Goal: Transaction & Acquisition: Purchase product/service

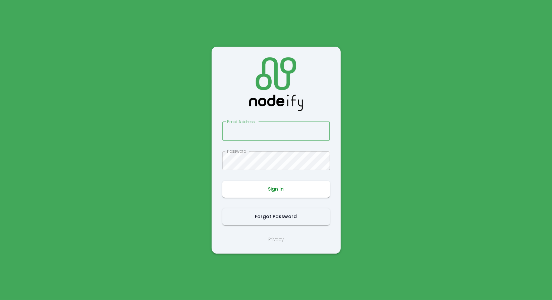
type input "**********"
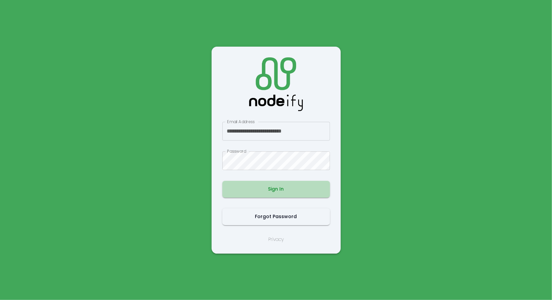
click at [267, 189] on button "Sign In" at bounding box center [276, 189] width 108 height 17
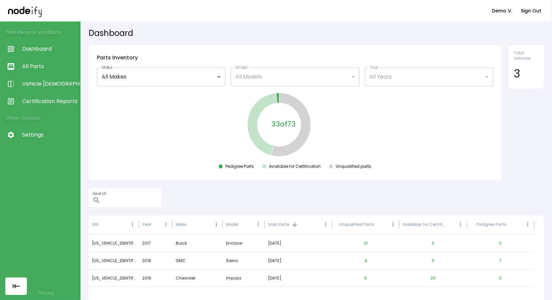
scroll to position [1, 0]
click at [49, 42] on link "Dashboard" at bounding box center [40, 48] width 80 height 17
click at [54, 64] on span "All Parts" at bounding box center [49, 66] width 55 height 8
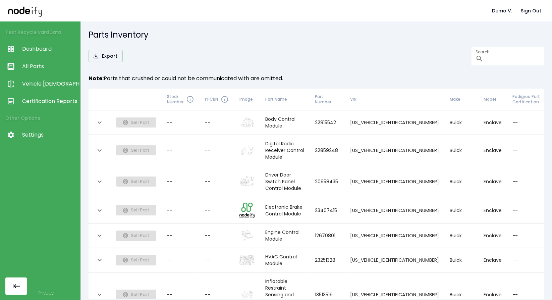
click at [102, 120] on icon "expand row" at bounding box center [100, 122] width 8 height 8
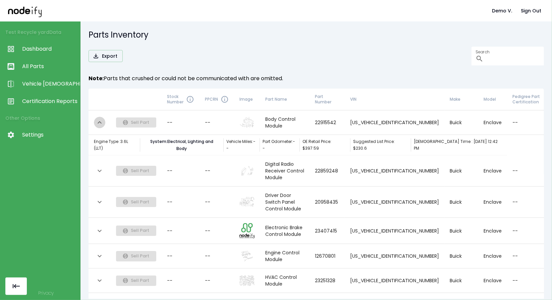
click at [102, 120] on icon "expand row" at bounding box center [100, 122] width 8 height 8
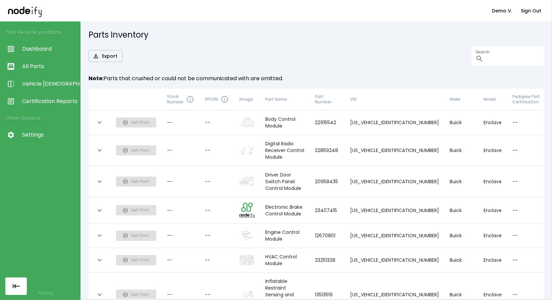
click at [102, 120] on icon "expand row" at bounding box center [100, 122] width 8 height 8
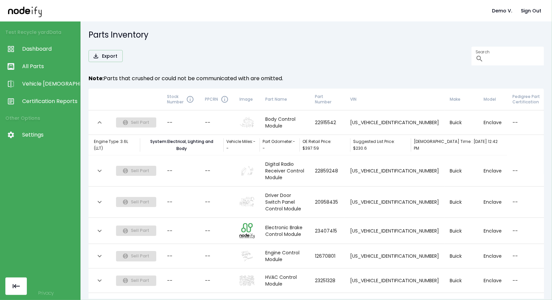
click at [102, 118] on icon "expand row" at bounding box center [100, 122] width 8 height 8
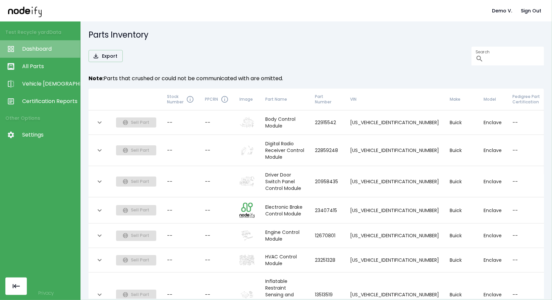
click at [39, 55] on link "Dashboard" at bounding box center [40, 48] width 80 height 17
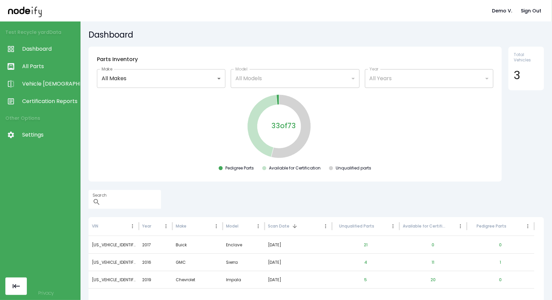
scroll to position [33, 0]
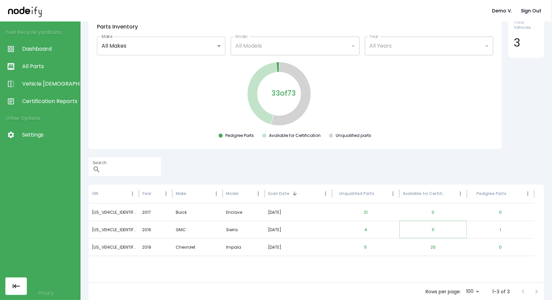
click at [432, 231] on button "11" at bounding box center [432, 230] width 13 height 16
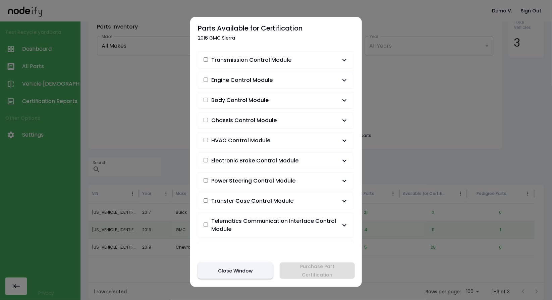
click at [267, 63] on span "Transmission Control Module" at bounding box center [251, 60] width 80 height 8
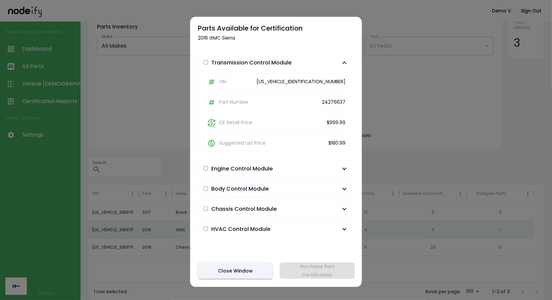
click at [270, 66] on button "Transmission Control Module" at bounding box center [276, 62] width 156 height 21
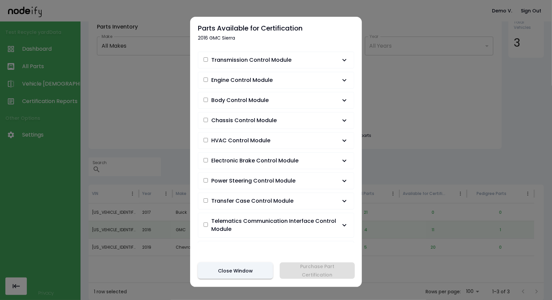
click at [262, 85] on button "Engine Control Module" at bounding box center [276, 80] width 156 height 16
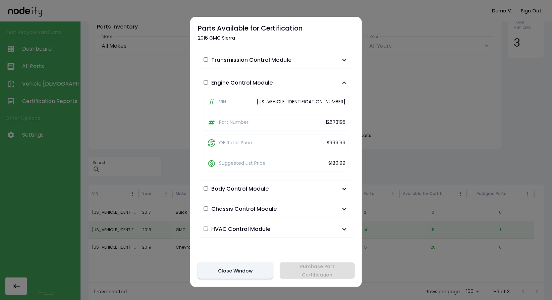
click at [262, 85] on span "Engine Control Module" at bounding box center [241, 83] width 61 height 8
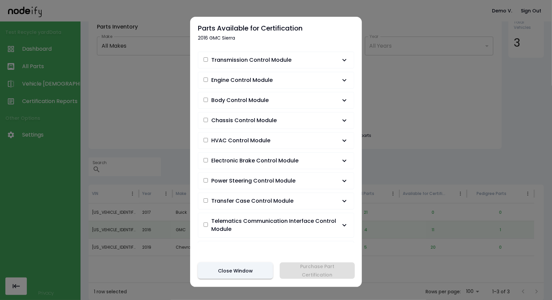
click at [262, 108] on div "Transmission Control Module VIN 1GTV2MECXGZ309829 Part Number 24276637 OE Retai…" at bounding box center [276, 145] width 156 height 195
click at [263, 105] on button "Body Control Module" at bounding box center [276, 100] width 156 height 16
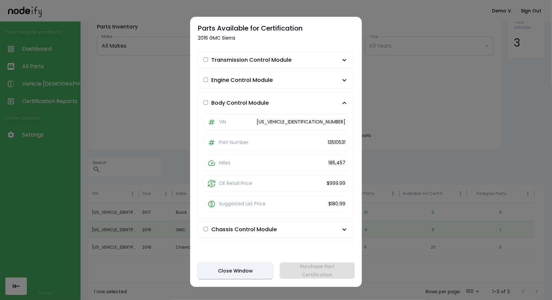
click at [263, 105] on span "Body Control Module" at bounding box center [239, 103] width 57 height 8
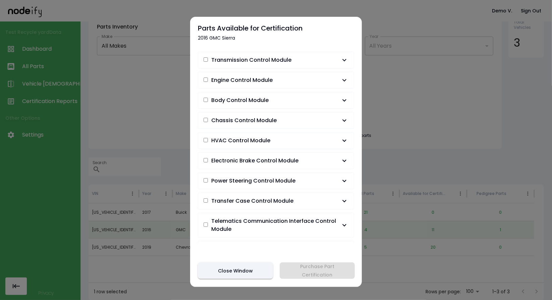
click at [255, 138] on span "HVAC Control Module" at bounding box center [240, 140] width 59 height 8
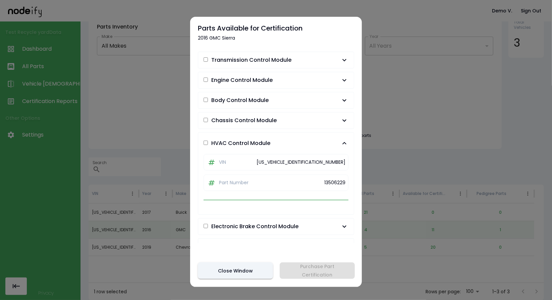
click at [255, 139] on span "HVAC Control Module" at bounding box center [240, 143] width 59 height 8
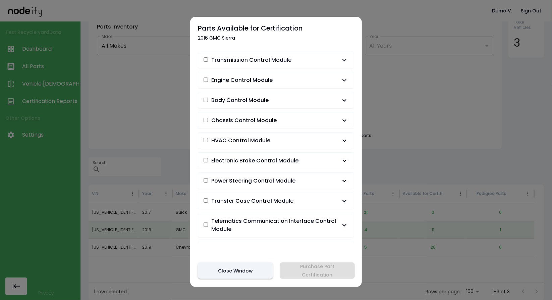
click at [414, 51] on div at bounding box center [276, 150] width 552 height 300
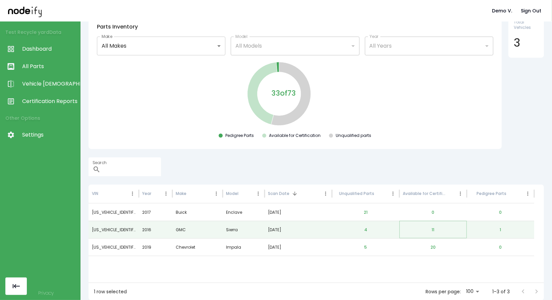
scroll to position [0, 0]
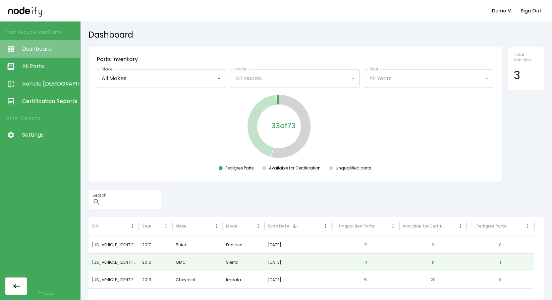
click at [42, 48] on span "Dashboard" at bounding box center [49, 49] width 55 height 8
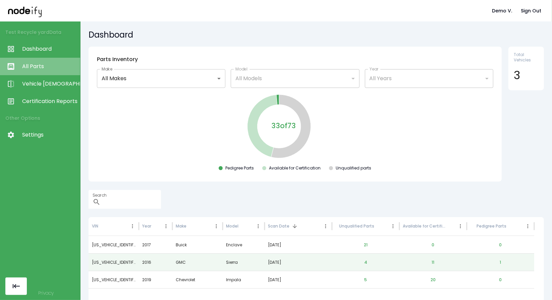
click at [37, 70] on link "All Parts" at bounding box center [40, 66] width 80 height 17
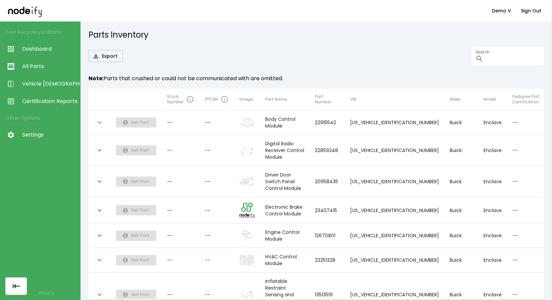
click at [130, 115] on td "Sell Part" at bounding box center [136, 122] width 51 height 24
click at [130, 119] on span "Sell Part" at bounding box center [136, 122] width 40 height 7
click at [97, 119] on icon "expand row" at bounding box center [100, 122] width 8 height 8
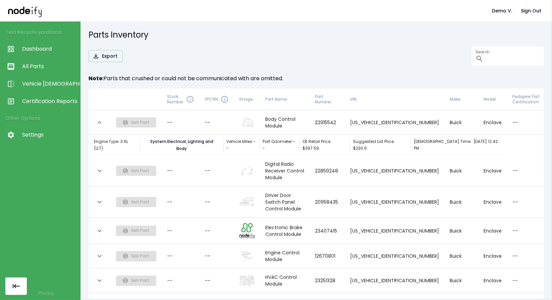
click at [101, 119] on icon "expand row" at bounding box center [100, 122] width 8 height 8
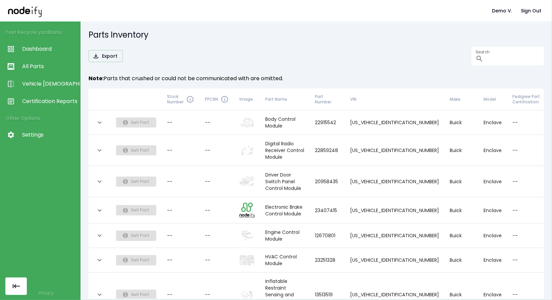
click at [58, 102] on span "Certification Reports" at bounding box center [49, 101] width 55 height 8
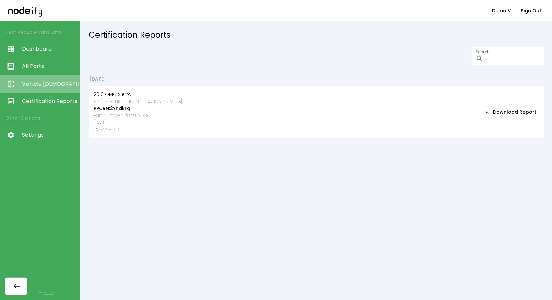
click at [41, 85] on span "Vehicle [DEMOGRAPHIC_DATA]" at bounding box center [49, 84] width 55 height 8
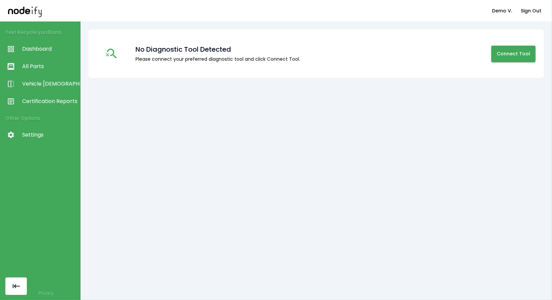
click at [27, 65] on span "All Parts" at bounding box center [49, 66] width 55 height 8
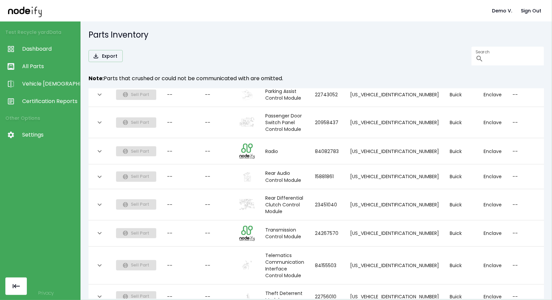
scroll to position [511, 0]
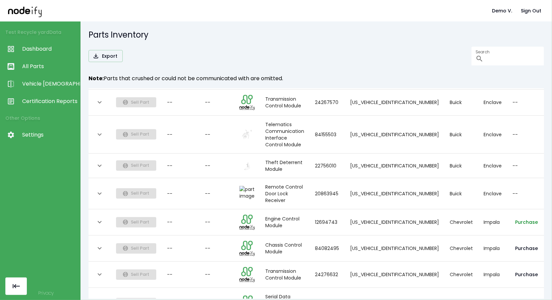
click at [512, 216] on button "Purchase" at bounding box center [526, 222] width 28 height 12
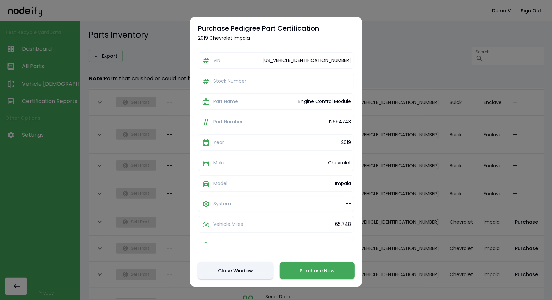
scroll to position [71, 0]
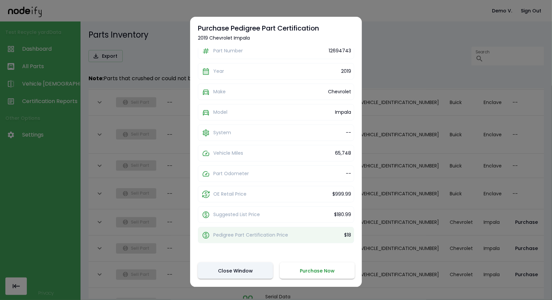
click at [308, 270] on button "Purchase Now" at bounding box center [317, 270] width 75 height 16
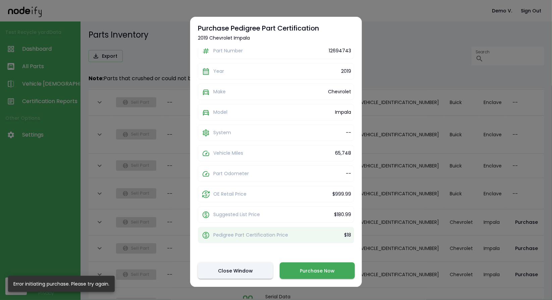
click at [156, 24] on div at bounding box center [276, 150] width 552 height 300
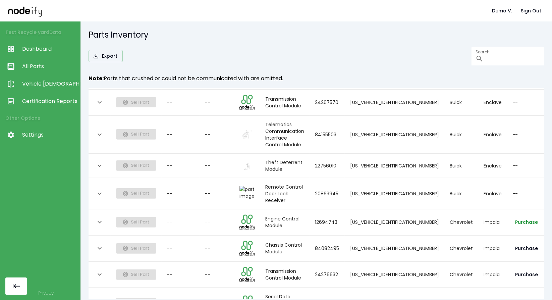
click at [512, 216] on button "Purchase" at bounding box center [526, 222] width 28 height 12
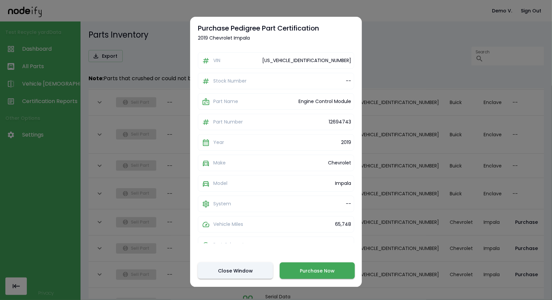
click at [336, 261] on div "Purchase Pedigree Part Certification 2019 Chevrolet Impala VIN 1G1105S31KU14036…" at bounding box center [276, 152] width 172 height 270
click at [329, 270] on button "Purchase Now" at bounding box center [317, 270] width 75 height 16
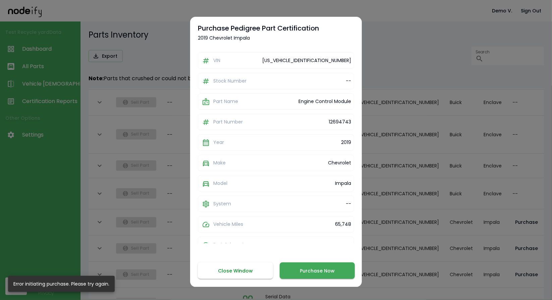
click at [258, 273] on button "Close Window" at bounding box center [235, 270] width 75 height 16
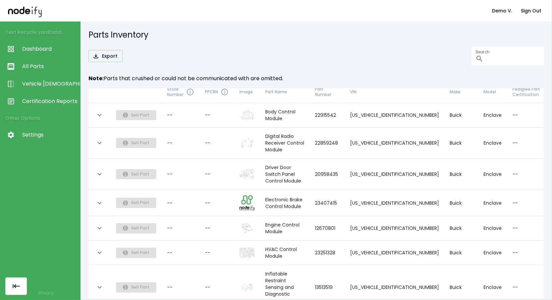
scroll to position [0, 0]
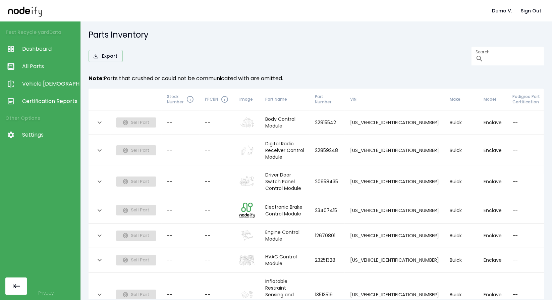
click at [129, 122] on span "Sell Part" at bounding box center [136, 122] width 40 height 7
click at [100, 120] on icon "expand row" at bounding box center [100, 122] width 8 height 8
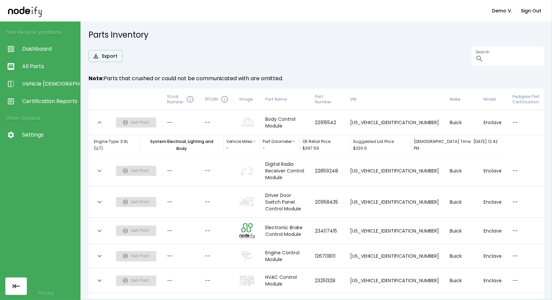
click at [149, 119] on span "Sell Part" at bounding box center [136, 122] width 40 height 7
click at [29, 50] on span "Dashboard" at bounding box center [49, 49] width 55 height 8
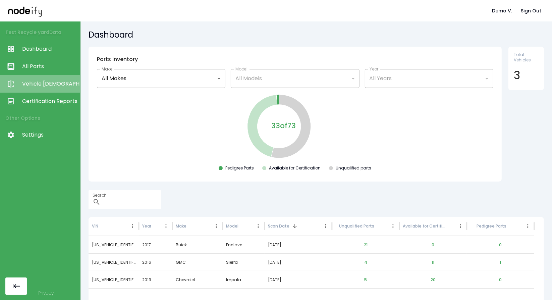
click at [33, 77] on link "Vehicle [DEMOGRAPHIC_DATA]" at bounding box center [40, 83] width 80 height 17
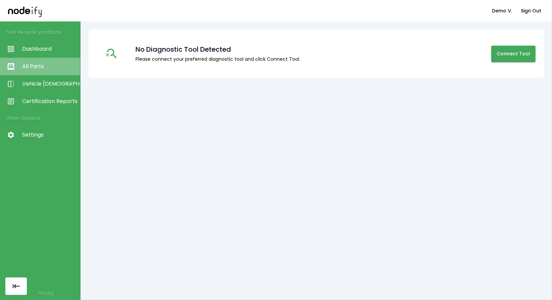
click at [34, 64] on span "All Parts" at bounding box center [49, 66] width 55 height 8
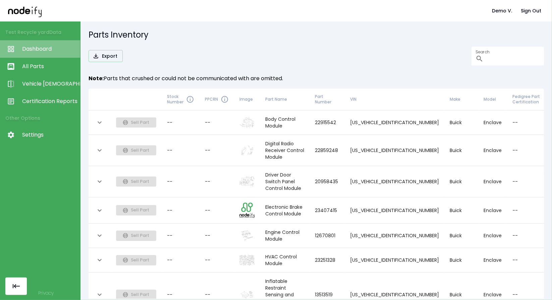
click at [30, 47] on span "Dashboard" at bounding box center [49, 49] width 55 height 8
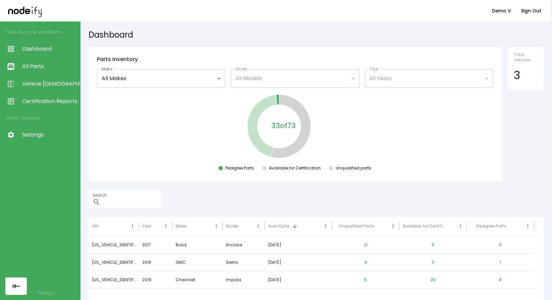
scroll to position [33, 0]
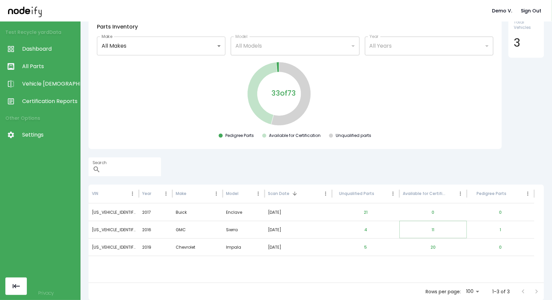
click at [431, 228] on button "11" at bounding box center [432, 230] width 13 height 16
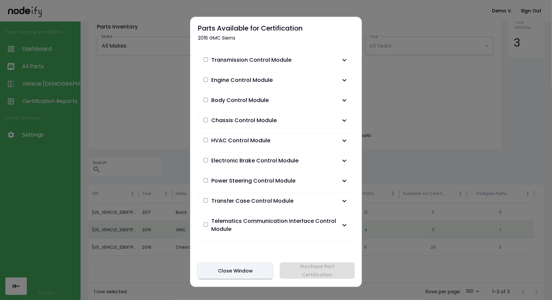
click at [223, 64] on button "Transmission Control Module" at bounding box center [276, 60] width 156 height 16
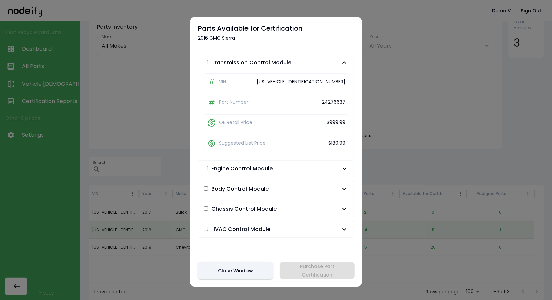
scroll to position [6, 0]
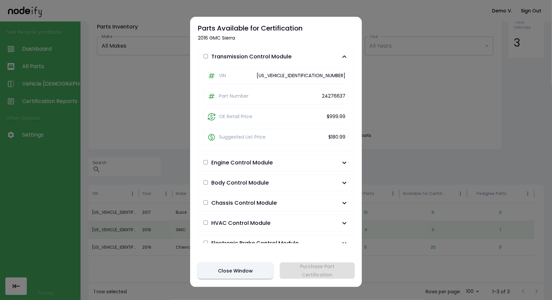
click at [219, 108] on div "VIN 1GTV2MECXGZ309829 Part Number 24276637 OE Retail Price $999.99 Suggested Li…" at bounding box center [276, 106] width 156 height 90
click at [259, 179] on span "Body Control Module" at bounding box center [239, 183] width 57 height 8
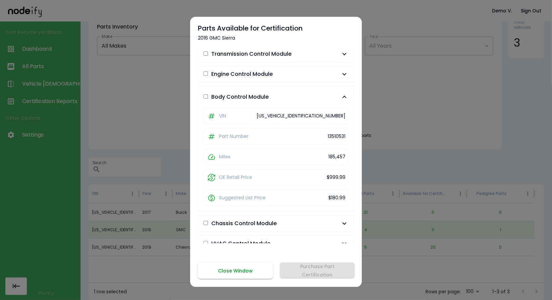
click at [234, 270] on button "Close Window" at bounding box center [235, 270] width 75 height 16
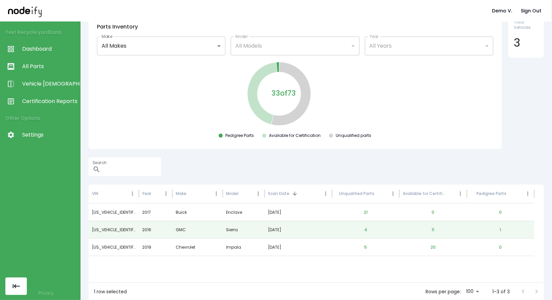
click at [43, 70] on link "All Parts" at bounding box center [40, 66] width 80 height 17
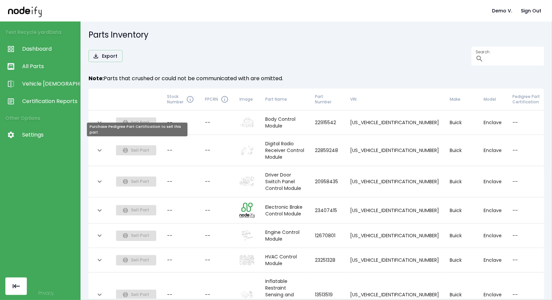
click at [144, 124] on div "Purchase Pedigree Part Certification to sell this part" at bounding box center [137, 129] width 101 height 14
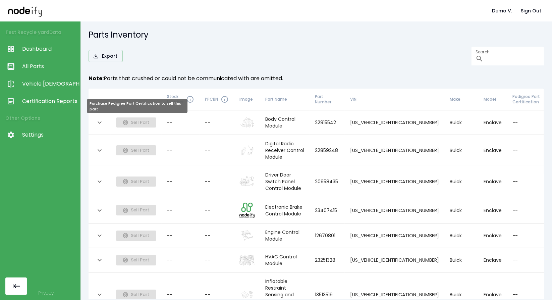
click at [135, 120] on span "Sell Part" at bounding box center [136, 122] width 40 height 7
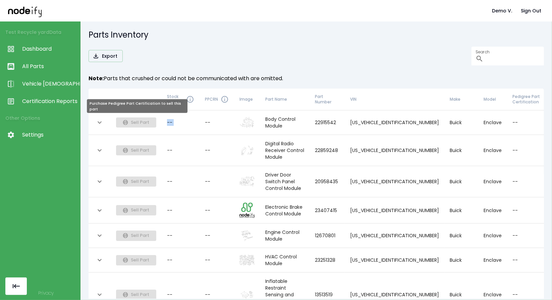
click at [135, 120] on span "Sell Part" at bounding box center [136, 122] width 40 height 7
click at [507, 122] on td "--" at bounding box center [526, 122] width 39 height 24
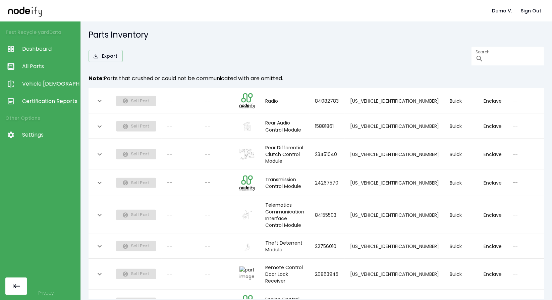
scroll to position [439, 0]
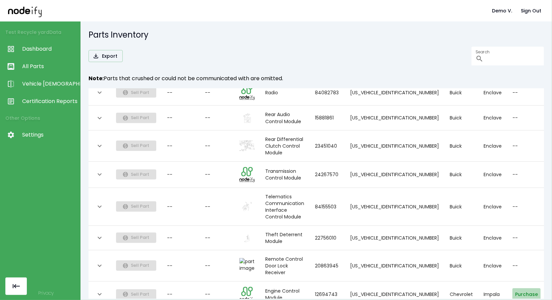
click at [512, 288] on button "Purchase" at bounding box center [526, 294] width 28 height 12
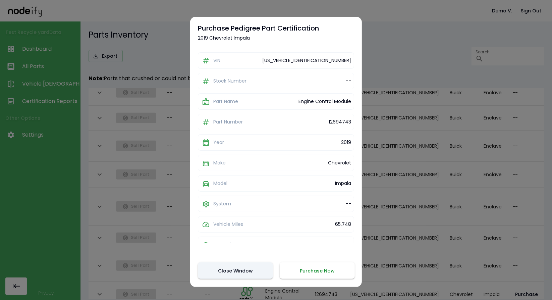
click at [303, 279] on div "Purchase Pedigree Part Certification 2019 Chevrolet Impala VIN 1G1105S31KU14036…" at bounding box center [276, 152] width 172 height 270
click at [305, 273] on button "Purchase Now" at bounding box center [317, 270] width 75 height 16
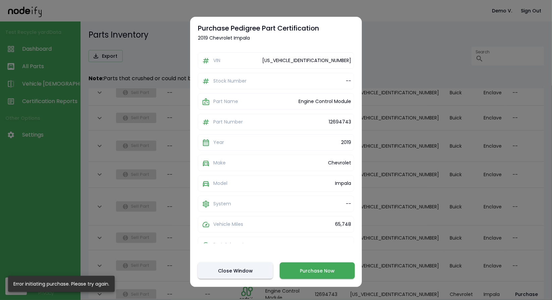
click at [455, 183] on div at bounding box center [276, 150] width 552 height 300
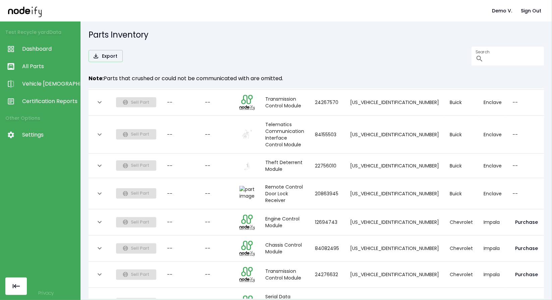
click at [33, 87] on span "Vehicle [DEMOGRAPHIC_DATA]" at bounding box center [49, 84] width 55 height 8
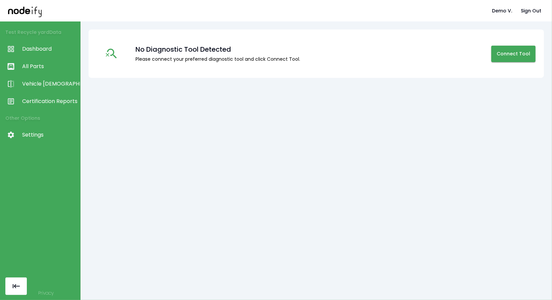
click at [39, 60] on link "All Parts" at bounding box center [40, 66] width 80 height 17
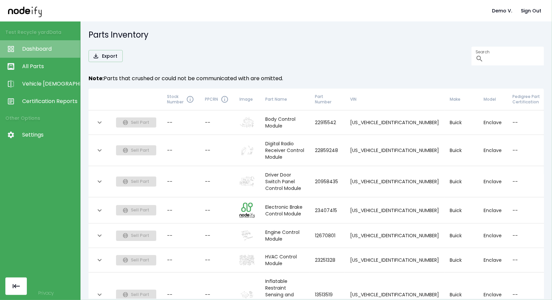
click at [42, 47] on span "Dashboard" at bounding box center [49, 49] width 55 height 8
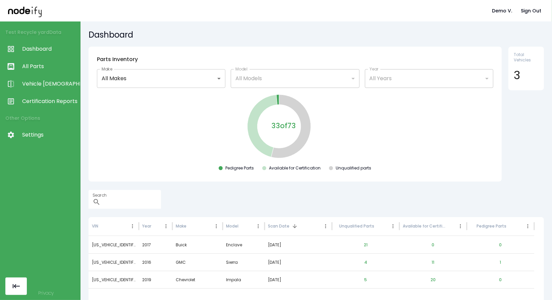
click at [43, 79] on link "Vehicle [DEMOGRAPHIC_DATA]" at bounding box center [40, 83] width 80 height 17
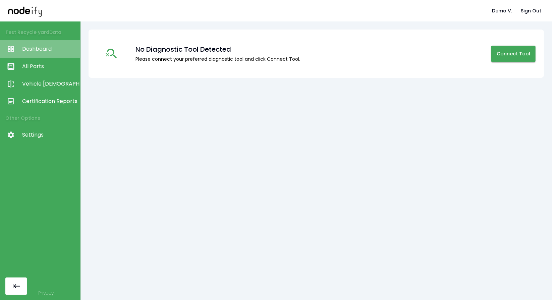
click at [50, 55] on link "Dashboard" at bounding box center [40, 48] width 80 height 17
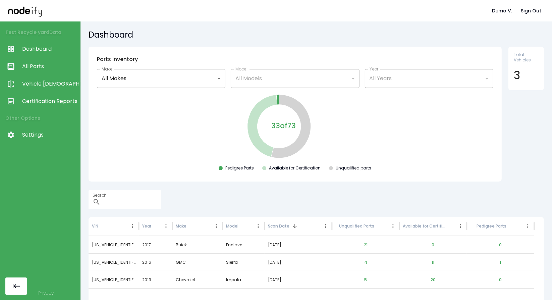
click at [46, 29] on li "Test Recycle yard Data" at bounding box center [40, 32] width 80 height 16
click at [46, 68] on span "All Parts" at bounding box center [49, 66] width 55 height 8
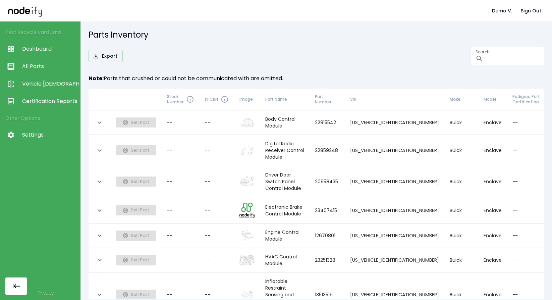
click at [129, 101] on th "collapsible table" at bounding box center [136, 99] width 51 height 22
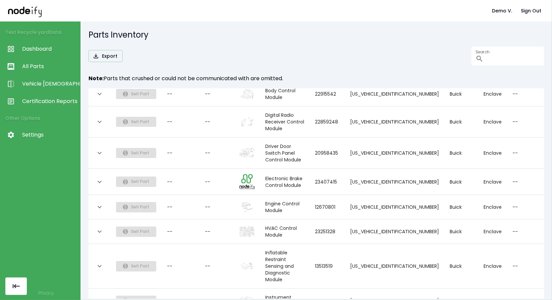
scroll to position [29, 0]
click at [48, 103] on span "Certification Reports" at bounding box center [49, 101] width 55 height 8
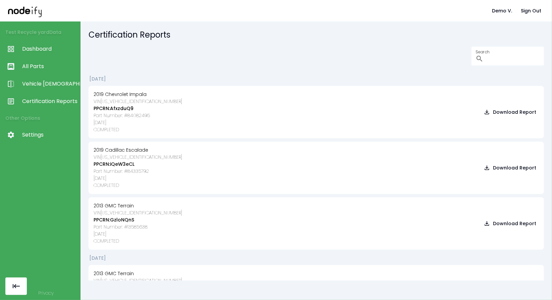
click at [60, 73] on link "All Parts" at bounding box center [40, 66] width 80 height 17
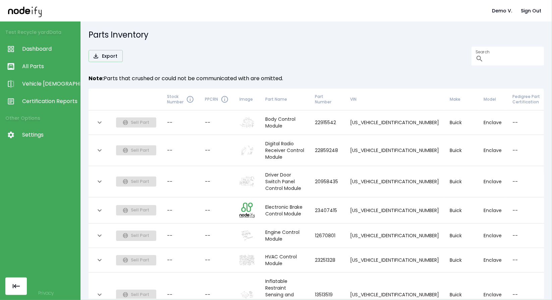
click at [50, 91] on link "Vehicle [DEMOGRAPHIC_DATA]" at bounding box center [40, 83] width 80 height 17
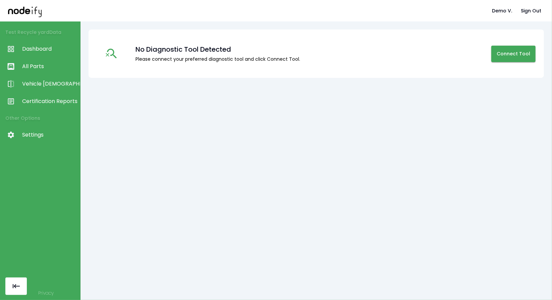
click at [50, 100] on span "Certification Reports" at bounding box center [49, 101] width 55 height 8
click at [45, 102] on span "Certification Reports" at bounding box center [49, 101] width 55 height 8
click at [46, 91] on link "Vehicle [DEMOGRAPHIC_DATA]" at bounding box center [40, 83] width 80 height 17
click at [41, 104] on span "Certification Reports" at bounding box center [49, 101] width 55 height 8
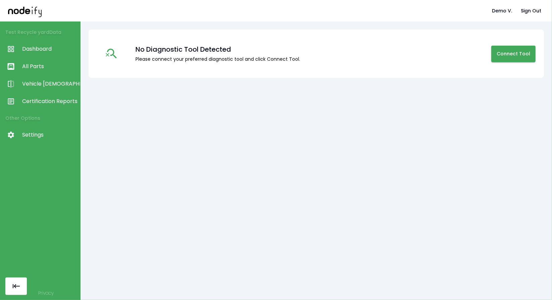
click at [41, 104] on span "Certification Reports" at bounding box center [49, 101] width 55 height 8
click at [23, 47] on span "Dashboard" at bounding box center [49, 49] width 55 height 8
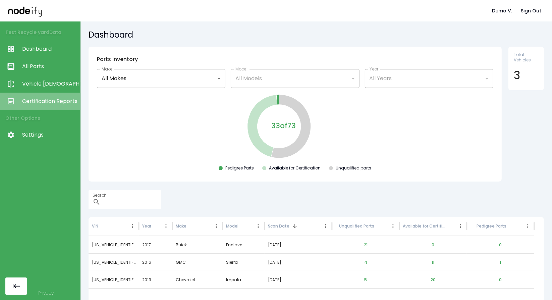
click at [30, 100] on span "Certification Reports" at bounding box center [49, 101] width 55 height 8
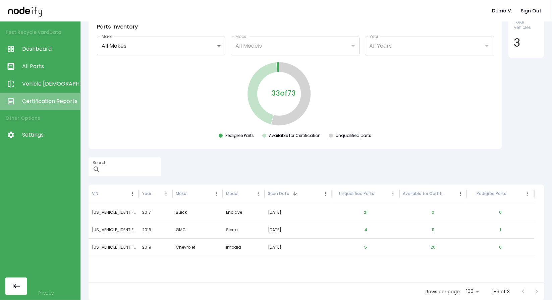
click at [40, 101] on span "Certification Reports" at bounding box center [49, 101] width 55 height 8
click at [46, 51] on span "Dashboard" at bounding box center [49, 49] width 55 height 8
click at [40, 69] on span "All Parts" at bounding box center [49, 66] width 55 height 8
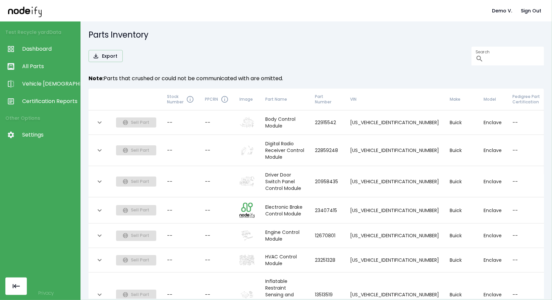
click at [40, 109] on link "Certification Reports" at bounding box center [40, 100] width 80 height 17
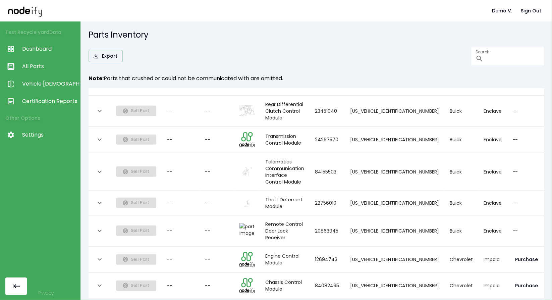
scroll to position [511, 0]
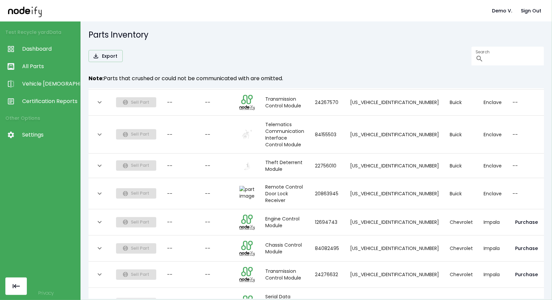
click at [21, 102] on div at bounding box center [12, 101] width 19 height 8
click at [0, 92] on link "Certification Reports" at bounding box center [40, 100] width 80 height 17
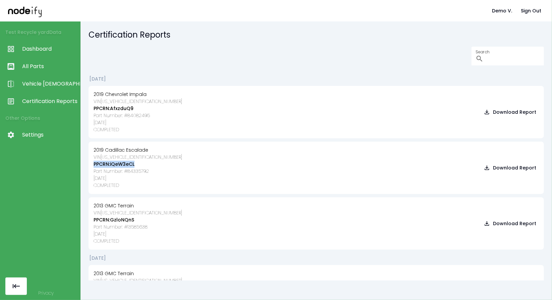
drag, startPoint x: 139, startPoint y: 162, endPoint x: 90, endPoint y: 166, distance: 48.7
click at [90, 166] on div "2019 Cadillac Escalade VIN 1GYS4DKJ1KR219049 PPCRN: iQeW3eCL Part Number: # 843…" at bounding box center [315, 167] width 455 height 52
click at [131, 164] on h3 "PPCRN: iQeW3eCL" at bounding box center [138, 164] width 88 height 7
click at [136, 164] on h3 "PPCRN: iQeW3eCL" at bounding box center [138, 164] width 88 height 7
drag, startPoint x: 153, startPoint y: 168, endPoint x: 126, endPoint y: 170, distance: 26.8
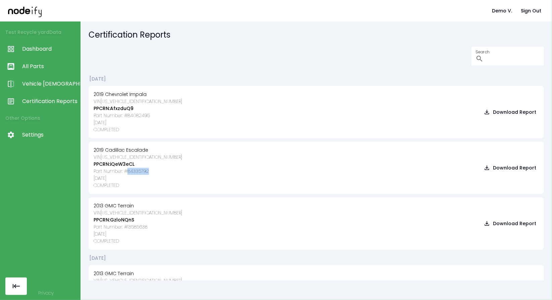
click at [126, 170] on div "2019 Cadillac Escalade VIN 1GYS4DKJ1KR219049 PPCRN: iQeW3eCL Part Number: # 843…" at bounding box center [315, 167] width 455 height 52
copy div "84335792"
click at [42, 64] on span "All Parts" at bounding box center [49, 66] width 55 height 8
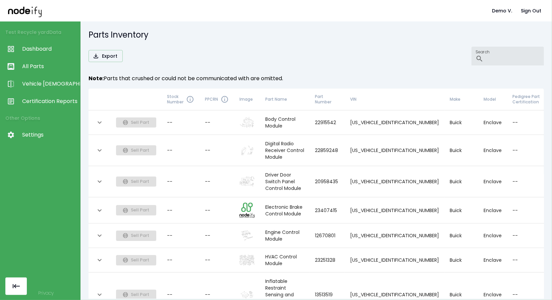
click at [510, 57] on input "Search" at bounding box center [515, 56] width 58 height 19
paste input "********"
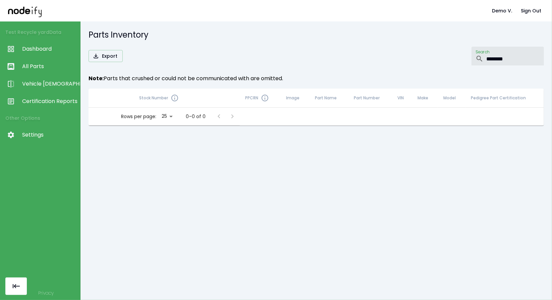
type input "********"
click at [62, 102] on span "Certification Reports" at bounding box center [49, 101] width 55 height 8
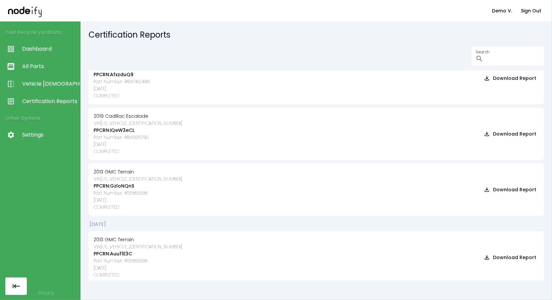
scroll to position [18, 0]
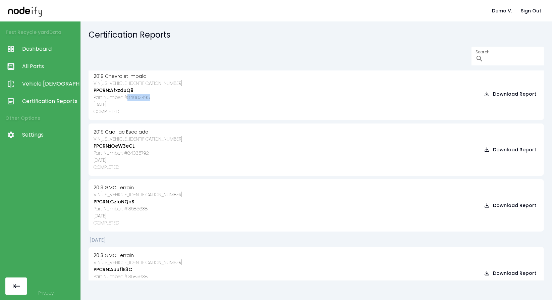
drag, startPoint x: 153, startPoint y: 96, endPoint x: 127, endPoint y: 97, distance: 26.8
click at [127, 97] on div "2019 Chevrolet Impala VIN 1G1105S31KU140362 PPCRN: AfxzduQ9 Part Number: # 8408…" at bounding box center [315, 94] width 455 height 52
copy div "84082495"
click at [28, 70] on span "All Parts" at bounding box center [49, 66] width 55 height 8
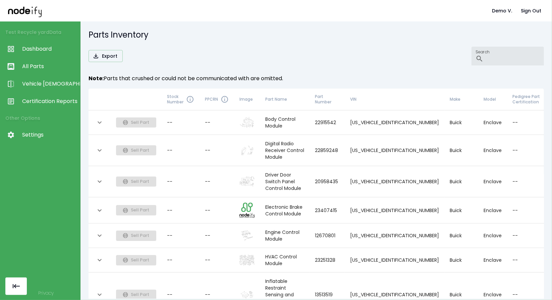
click at [516, 55] on input "Search" at bounding box center [515, 56] width 58 height 19
paste input "********"
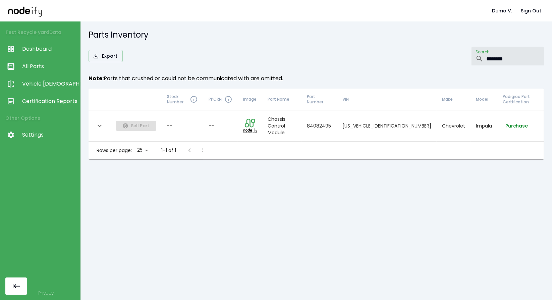
type input "********"
click at [502, 120] on button "Purchase" at bounding box center [516, 126] width 28 height 12
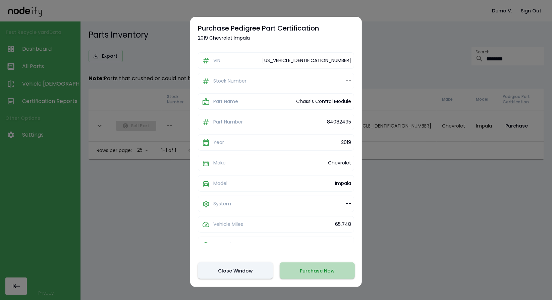
click at [309, 270] on button "Purchase Now" at bounding box center [317, 270] width 75 height 16
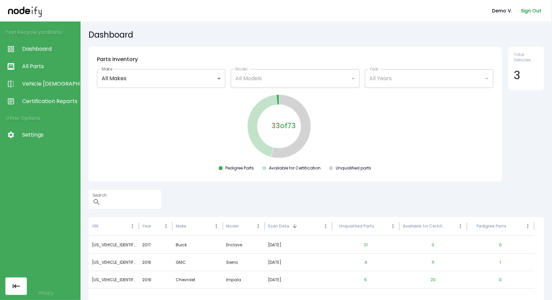
click at [529, 8] on button "Sign Out" at bounding box center [531, 11] width 26 height 12
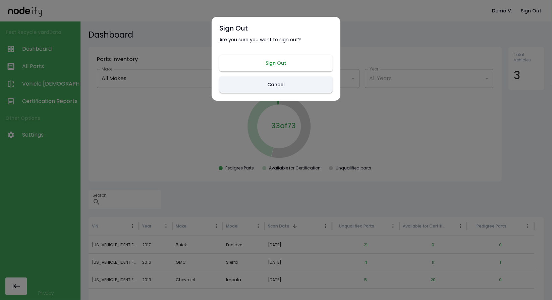
click at [298, 64] on button "Sign Out" at bounding box center [275, 63] width 113 height 16
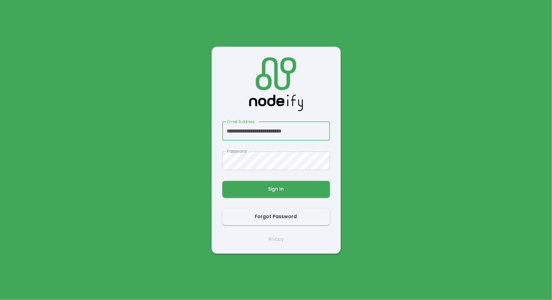
click at [243, 125] on input "**********" at bounding box center [276, 131] width 108 height 19
type input "**********"
click at [180, 182] on main "**********" at bounding box center [276, 150] width 402 height 300
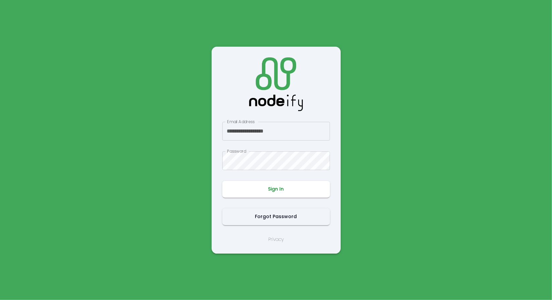
click at [224, 191] on button "Sign In" at bounding box center [276, 189] width 108 height 17
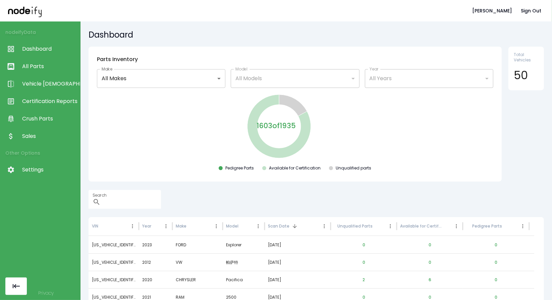
scroll to position [33, 0]
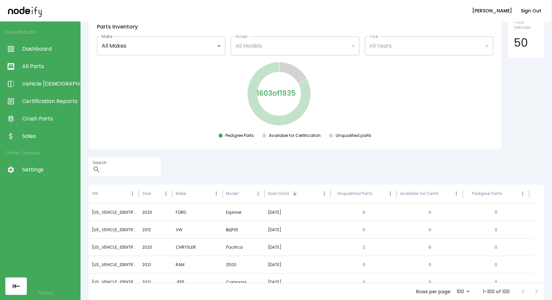
click at [19, 133] on div at bounding box center [12, 136] width 19 height 8
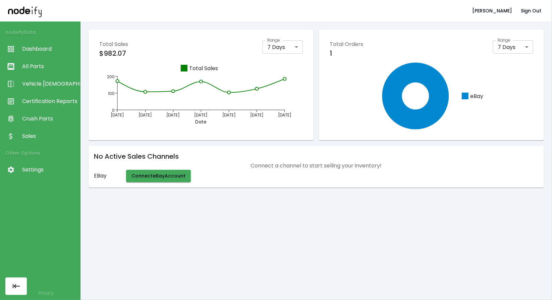
click at [28, 116] on span "Crush Parts" at bounding box center [49, 119] width 55 height 8
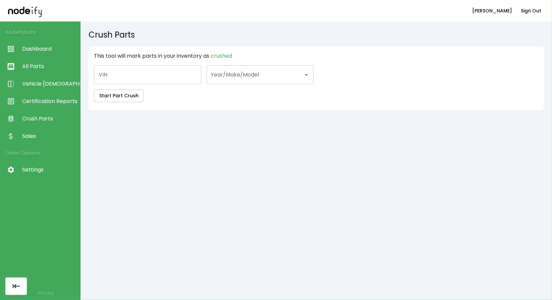
click at [34, 103] on span "Certification Reports" at bounding box center [49, 101] width 55 height 8
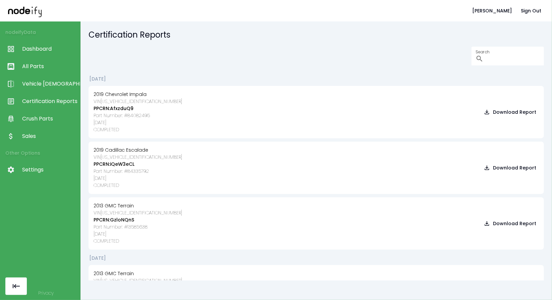
click at [35, 46] on span "Dashboard" at bounding box center [49, 49] width 55 height 8
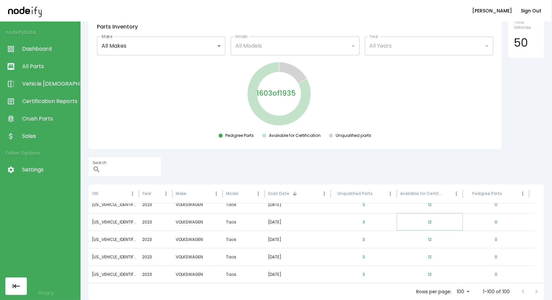
click at [428, 215] on button "12" at bounding box center [429, 222] width 14 height 16
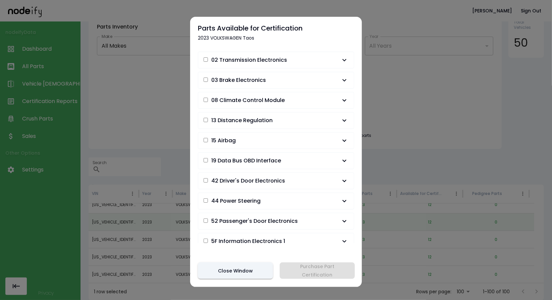
click at [203, 58] on button "02 Transmission Electronics" at bounding box center [276, 60] width 156 height 16
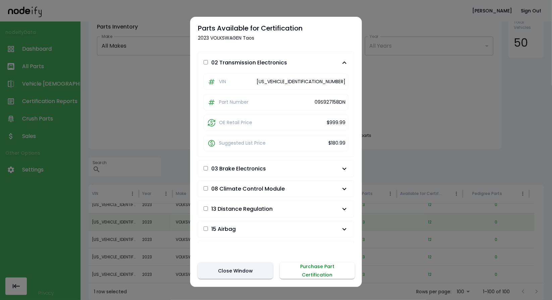
click at [300, 271] on button "Purchase Part Certification" at bounding box center [317, 270] width 75 height 16
click at [162, 100] on div at bounding box center [276, 150] width 552 height 300
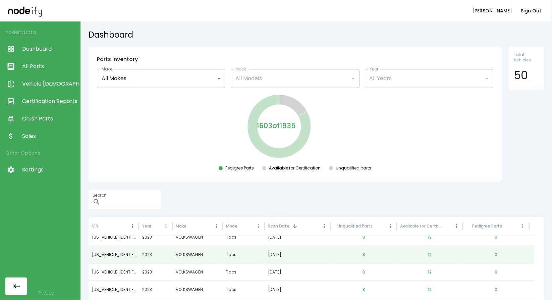
click at [48, 67] on span "All Parts" at bounding box center [49, 66] width 55 height 8
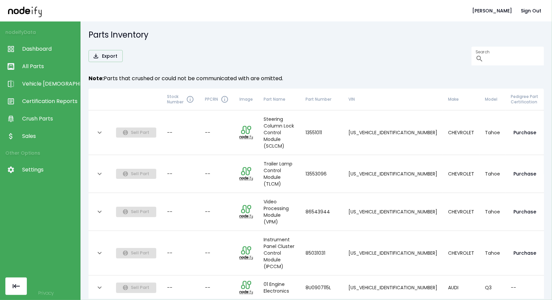
click at [40, 101] on span "Certification Reports" at bounding box center [49, 101] width 55 height 8
click at [44, 66] on span "All Parts" at bounding box center [49, 66] width 55 height 8
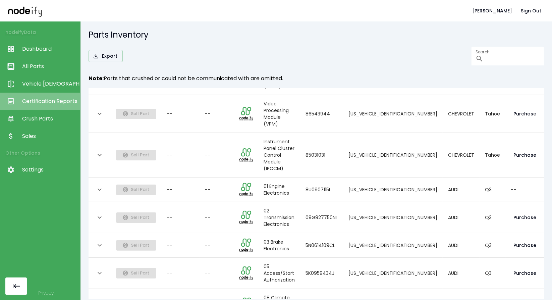
click at [41, 106] on link "Certification Reports" at bounding box center [40, 100] width 80 height 17
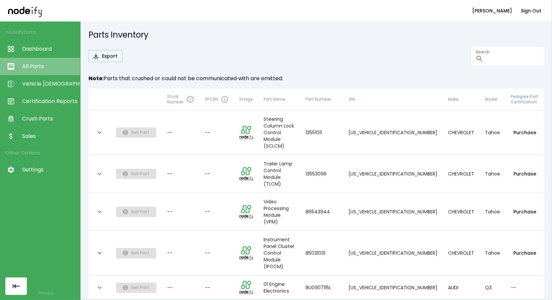
click at [32, 60] on link "All Parts" at bounding box center [40, 66] width 80 height 17
click at [509, 104] on th "Pedigree Part Certification" at bounding box center [524, 99] width 39 height 22
click at [526, 94] on th "Pedigree Part Certification" at bounding box center [524, 99] width 39 height 22
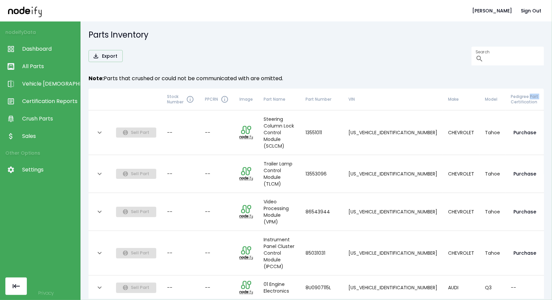
click at [38, 44] on link "Dashboard" at bounding box center [40, 48] width 80 height 17
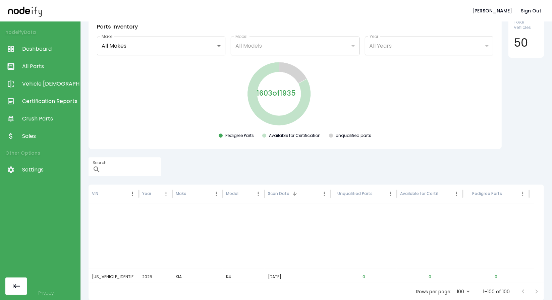
scroll to position [1332, 0]
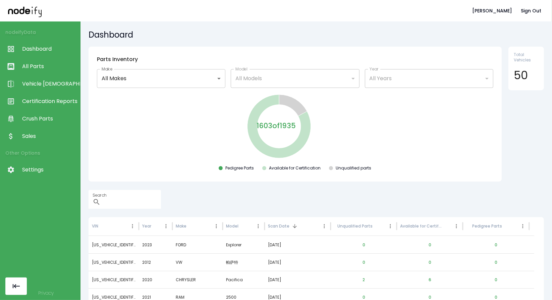
click at [41, 84] on span "Vehicle [DEMOGRAPHIC_DATA]" at bounding box center [49, 84] width 55 height 8
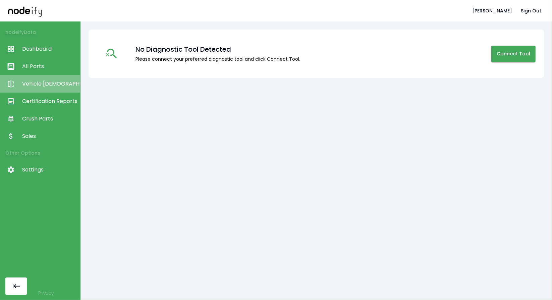
click at [42, 89] on link "Vehicle [DEMOGRAPHIC_DATA]" at bounding box center [40, 83] width 80 height 17
click at [46, 105] on span "Certification Reports" at bounding box center [49, 101] width 55 height 8
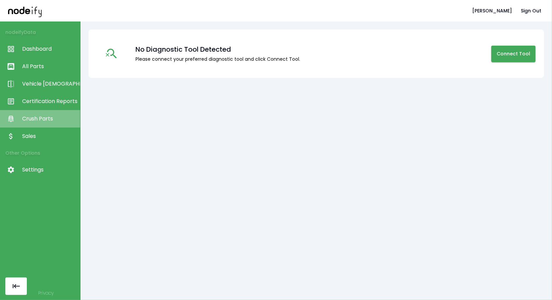
click at [42, 120] on span "Crush Parts" at bounding box center [49, 119] width 55 height 8
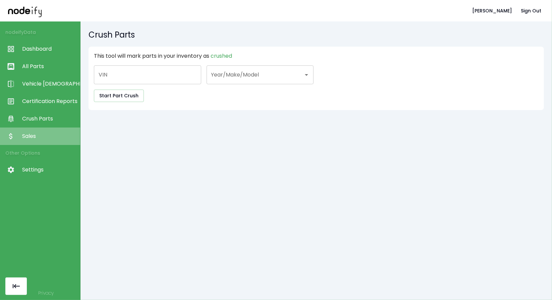
click at [39, 136] on span "Sales" at bounding box center [49, 136] width 55 height 8
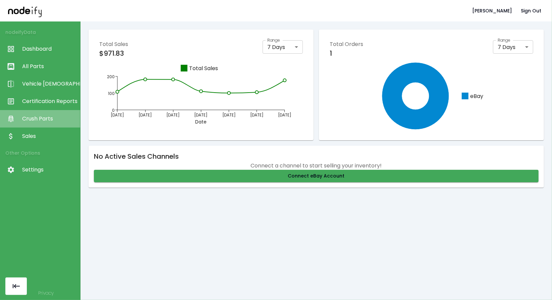
click at [24, 118] on span "Crush Parts" at bounding box center [49, 119] width 55 height 8
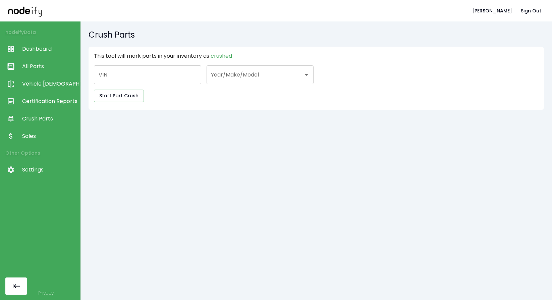
click at [37, 99] on span "Certification Reports" at bounding box center [49, 101] width 55 height 8
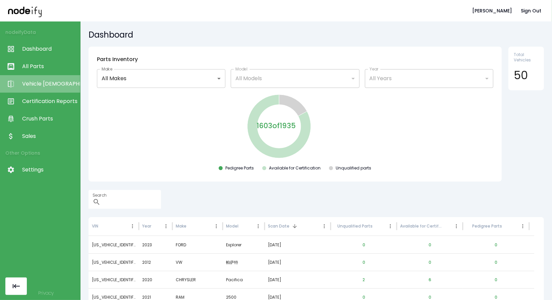
click at [38, 88] on link "Vehicle [DEMOGRAPHIC_DATA]" at bounding box center [40, 83] width 80 height 17
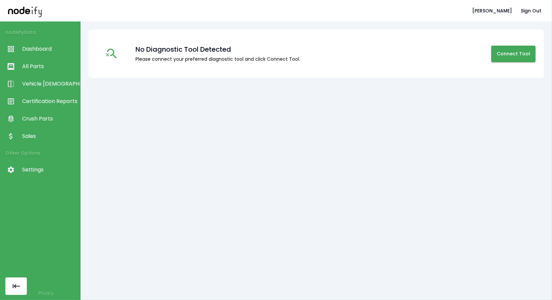
click at [32, 64] on span "All Parts" at bounding box center [49, 66] width 55 height 8
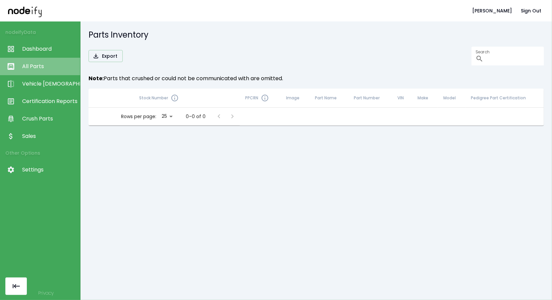
click at [34, 63] on span "All Parts" at bounding box center [49, 66] width 55 height 8
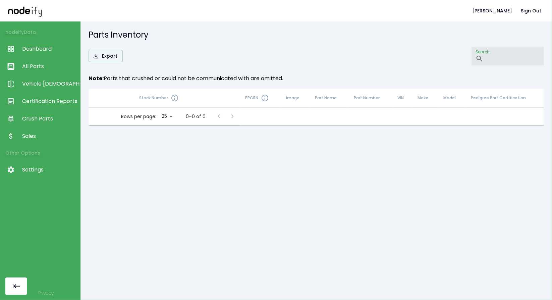
click at [502, 57] on input "Search" at bounding box center [515, 56] width 58 height 19
click at [48, 47] on span "Dashboard" at bounding box center [49, 49] width 55 height 8
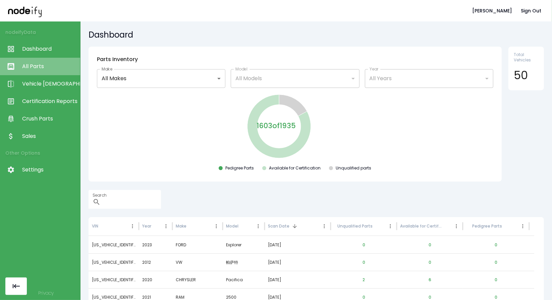
click at [38, 71] on link "All Parts" at bounding box center [40, 66] width 80 height 17
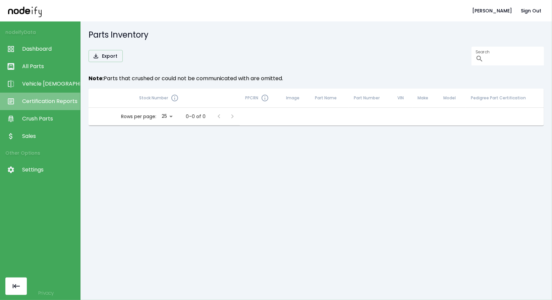
click at [36, 94] on link "Certification Reports" at bounding box center [40, 100] width 80 height 17
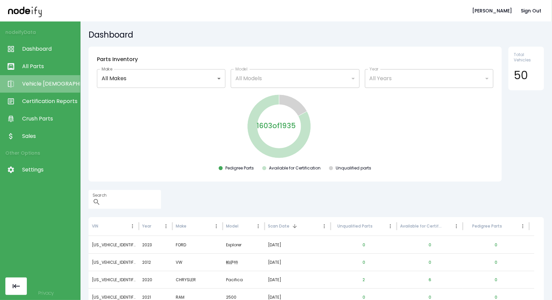
click at [32, 90] on link "Vehicle [DEMOGRAPHIC_DATA]" at bounding box center [40, 83] width 80 height 17
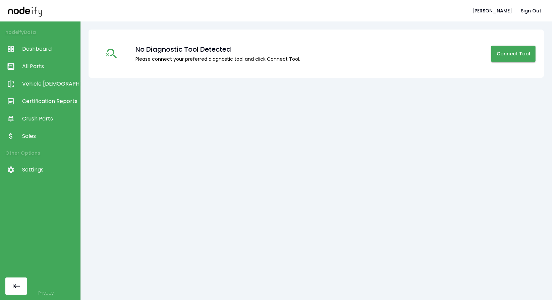
click at [32, 110] on link "Certification Reports" at bounding box center [40, 100] width 80 height 17
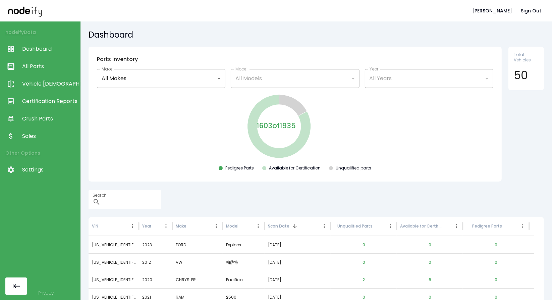
click at [30, 116] on span "Crush Parts" at bounding box center [49, 119] width 55 height 8
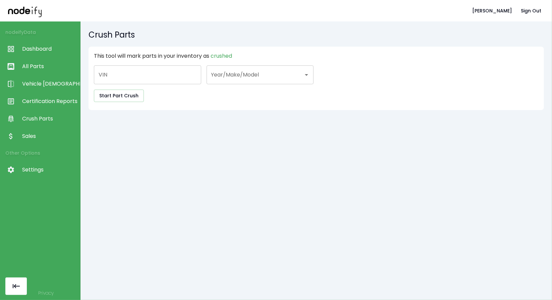
click at [27, 134] on span "Sales" at bounding box center [49, 136] width 55 height 8
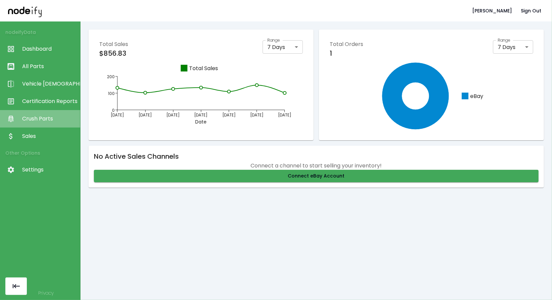
click at [34, 120] on span "Crush Parts" at bounding box center [49, 119] width 55 height 8
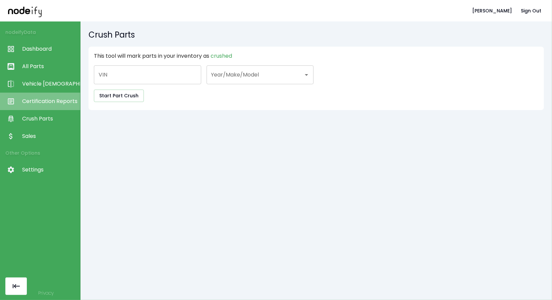
click at [40, 104] on span "Certification Reports" at bounding box center [49, 101] width 55 height 8
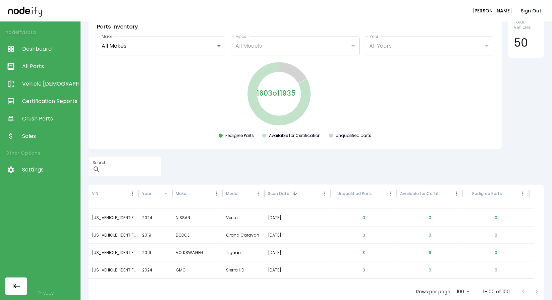
scroll to position [700, 0]
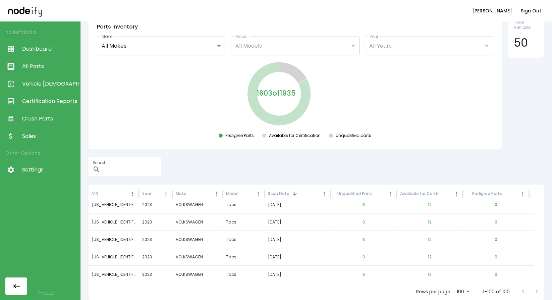
click at [21, 139] on div at bounding box center [12, 136] width 19 height 8
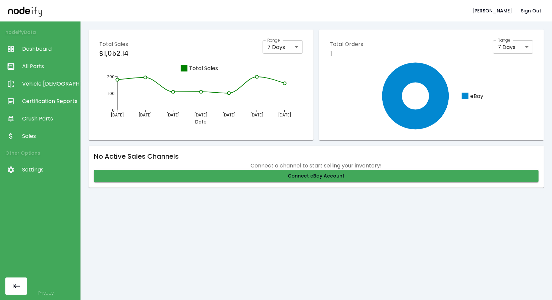
click at [26, 124] on link "Crush Parts" at bounding box center [40, 118] width 80 height 17
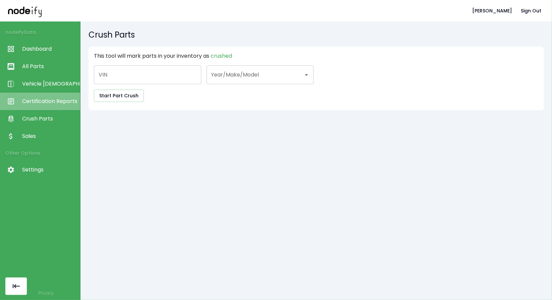
click at [29, 108] on link "Certification Reports" at bounding box center [40, 100] width 80 height 17
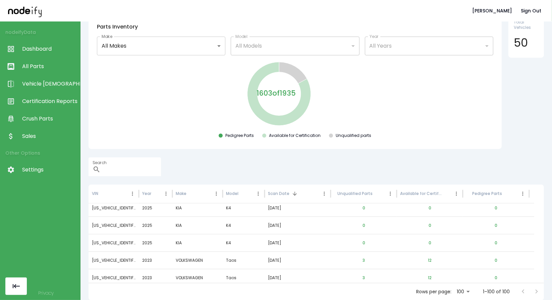
scroll to position [1509, 0]
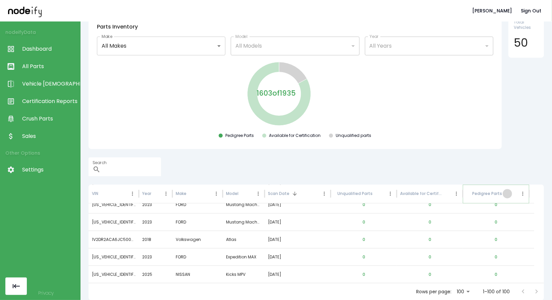
click at [506, 193] on icon "Sort" at bounding box center [507, 193] width 6 height 6
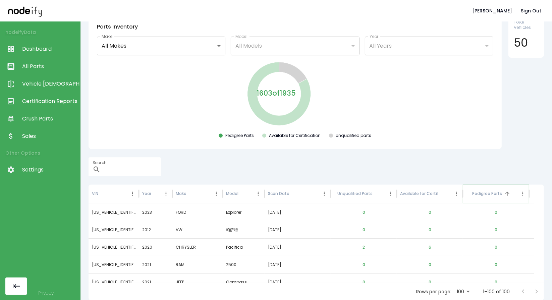
click at [508, 192] on icon "Sort" at bounding box center [507, 193] width 6 height 6
click at [442, 197] on div at bounding box center [446, 193] width 9 height 9
click at [447, 192] on icon "Sort" at bounding box center [447, 193] width 4 height 4
click at [428, 208] on button "22" at bounding box center [429, 212] width 15 height 16
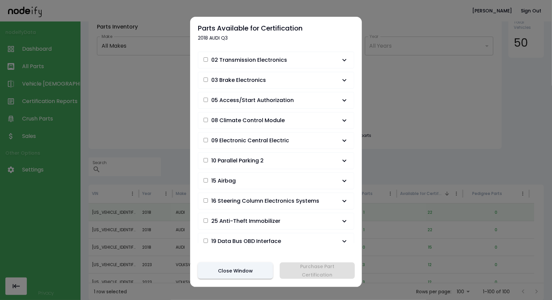
click at [274, 53] on button "02 Transmission Electronics" at bounding box center [276, 60] width 156 height 16
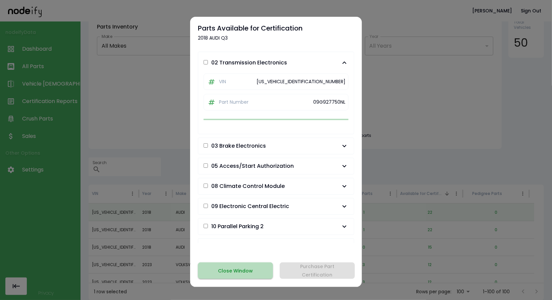
click at [240, 269] on button "Close Window" at bounding box center [235, 270] width 75 height 16
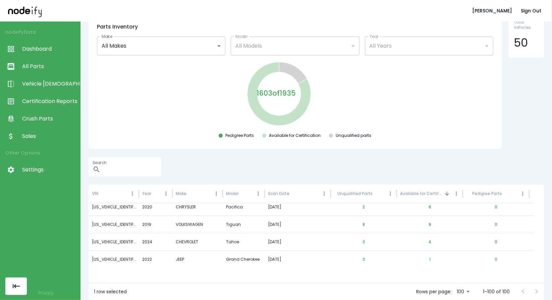
scroll to position [35, 0]
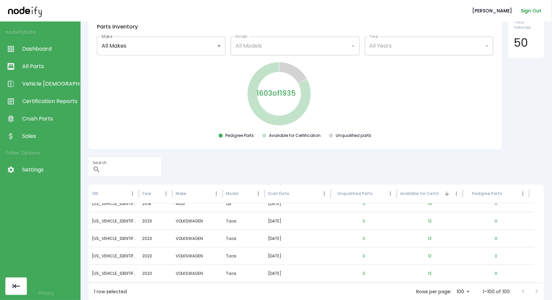
click at [526, 15] on button "Sign Out" at bounding box center [531, 11] width 26 height 12
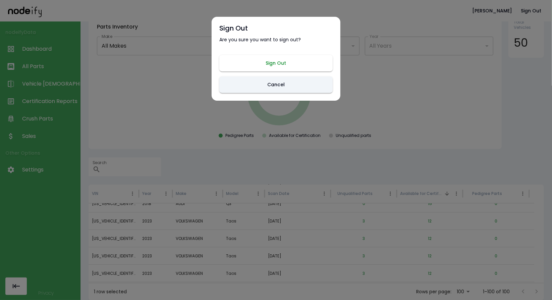
click at [292, 60] on button "Sign Out" at bounding box center [275, 63] width 113 height 16
click at [258, 60] on button "Sign Out" at bounding box center [275, 63] width 113 height 16
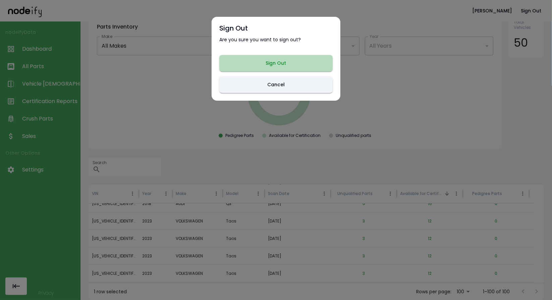
click at [258, 60] on button "Sign Out" at bounding box center [275, 63] width 113 height 16
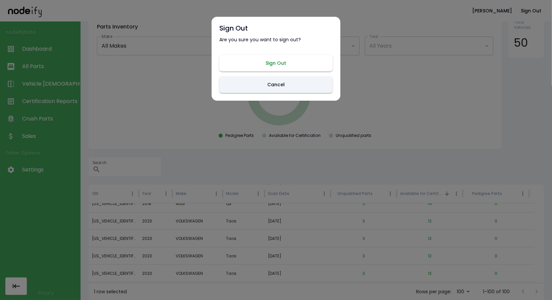
click at [271, 59] on button "Sign Out" at bounding box center [275, 63] width 113 height 16
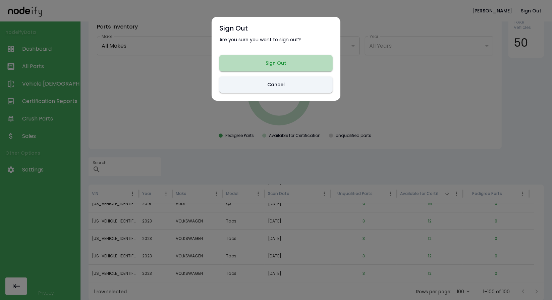
click at [312, 59] on button "Sign Out" at bounding box center [275, 63] width 113 height 16
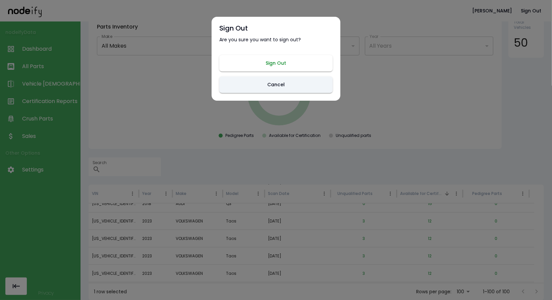
click at [312, 59] on button "Sign Out" at bounding box center [275, 63] width 113 height 16
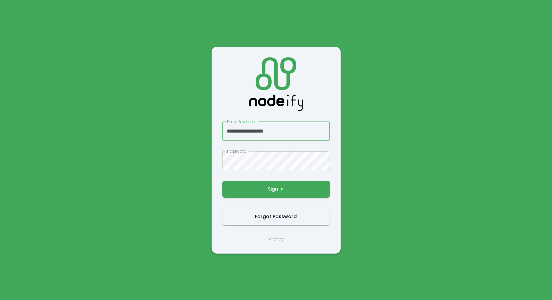
click at [286, 133] on input "**********" at bounding box center [276, 131] width 108 height 19
type input "**********"
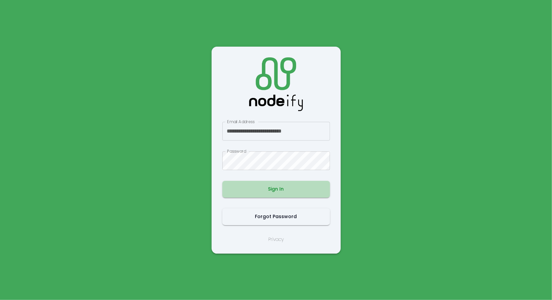
click at [285, 194] on button "Sign In" at bounding box center [276, 189] width 108 height 17
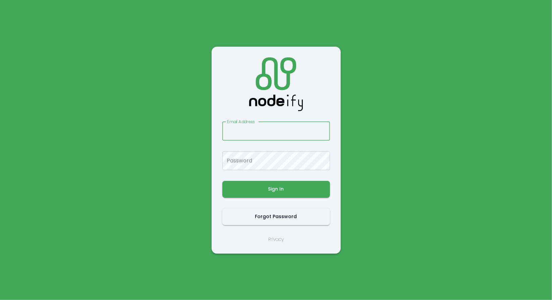
type input "**********"
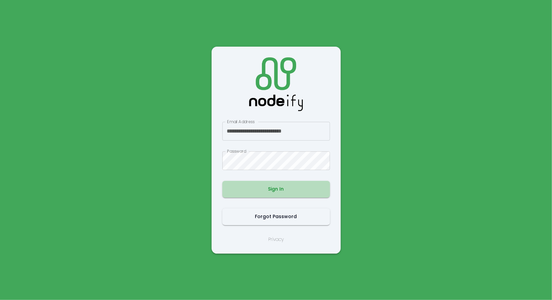
drag, startPoint x: 285, startPoint y: 192, endPoint x: 270, endPoint y: 186, distance: 15.9
click at [270, 186] on button "Sign In" at bounding box center [276, 189] width 108 height 17
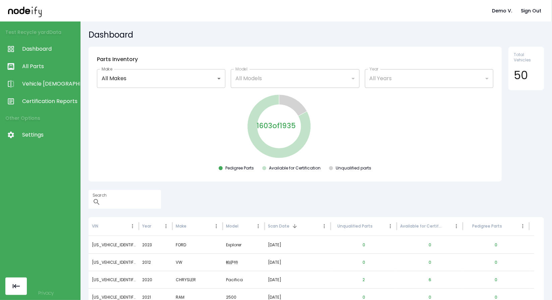
click at [307, 3] on div "Demo V. Sign Out" at bounding box center [276, 10] width 552 height 21
click at [22, 45] on span "Dashboard" at bounding box center [49, 49] width 55 height 8
click at [36, 71] on link "All Parts" at bounding box center [40, 66] width 80 height 17
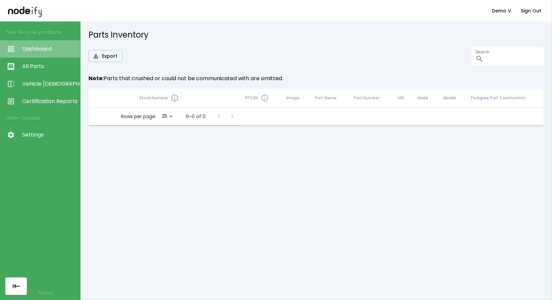
click at [42, 47] on span "Dashboard" at bounding box center [49, 49] width 55 height 8
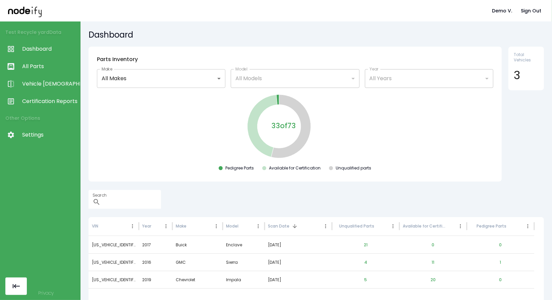
click at [45, 98] on span "Certification Reports" at bounding box center [49, 101] width 55 height 8
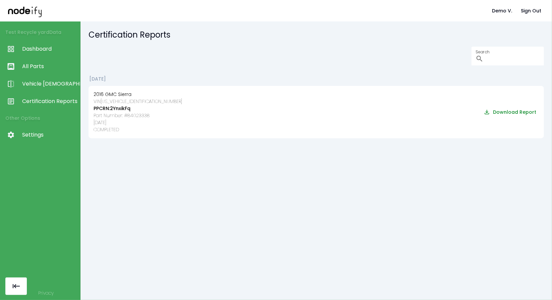
click at [511, 113] on button "Download Report" at bounding box center [510, 112] width 57 height 12
click at [46, 51] on span "Dashboard" at bounding box center [49, 49] width 55 height 8
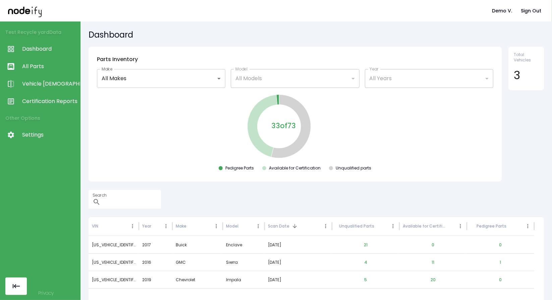
scroll to position [33, 0]
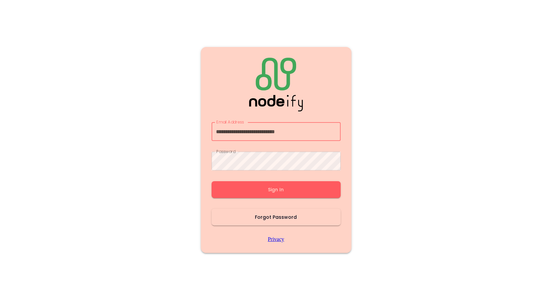
click at [326, 130] on input "**********" at bounding box center [275, 131] width 129 height 19
type input "**********"
click at [288, 186] on button "Sign In" at bounding box center [275, 189] width 129 height 17
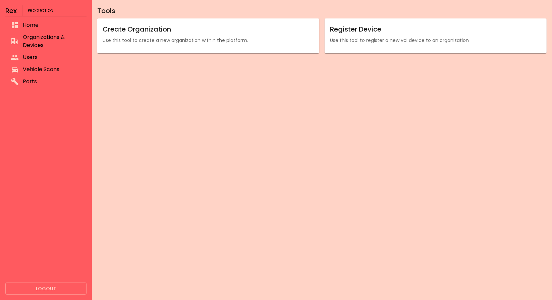
click at [45, 69] on span "Vehicle Scans" at bounding box center [52, 69] width 58 height 8
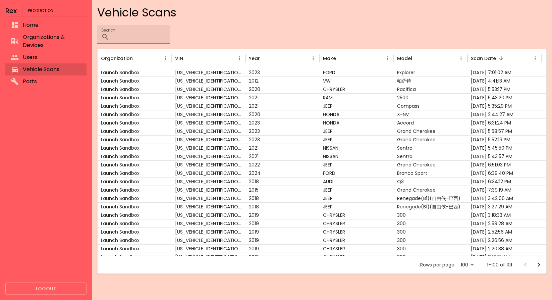
click at [49, 42] on span "Organizations & Devices" at bounding box center [52, 41] width 58 height 16
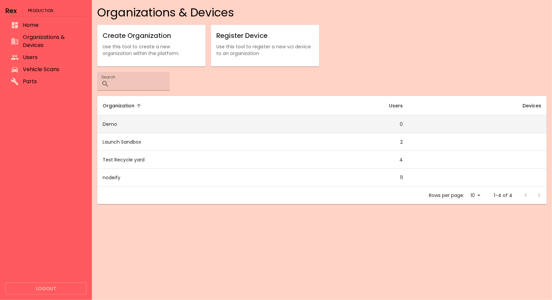
click at [102, 125] on td "Demo" at bounding box center [192, 124] width 190 height 18
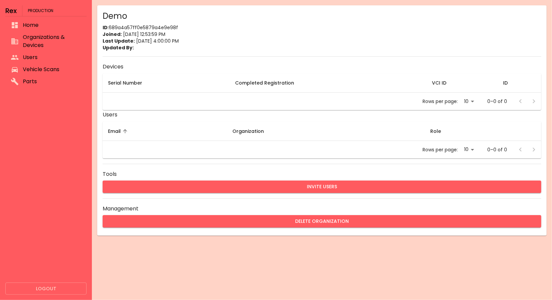
click at [56, 42] on span "Organizations & Devices" at bounding box center [52, 41] width 58 height 16
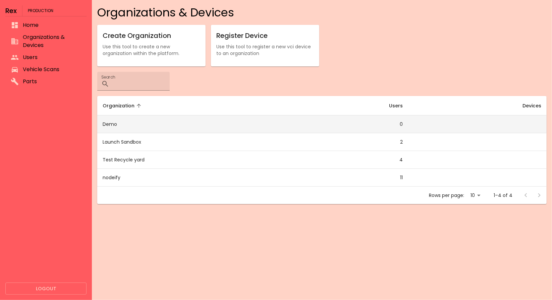
click at [176, 125] on td "Demo" at bounding box center [192, 124] width 190 height 18
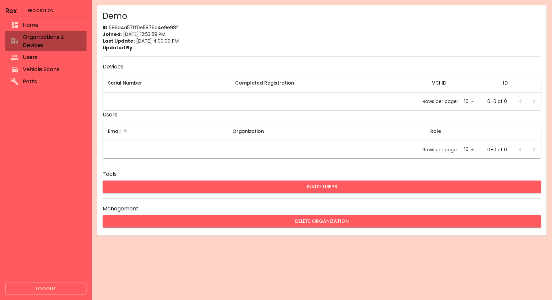
click at [52, 50] on li "Organizations & Devices" at bounding box center [45, 41] width 81 height 20
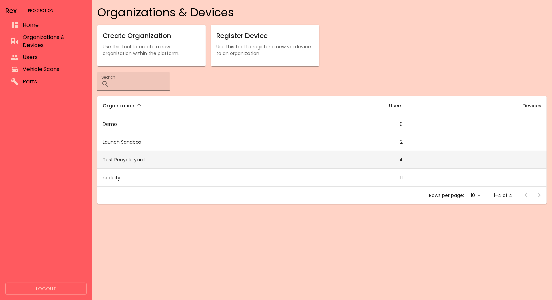
click at [133, 161] on td "Test Recycle yard" at bounding box center [192, 160] width 190 height 18
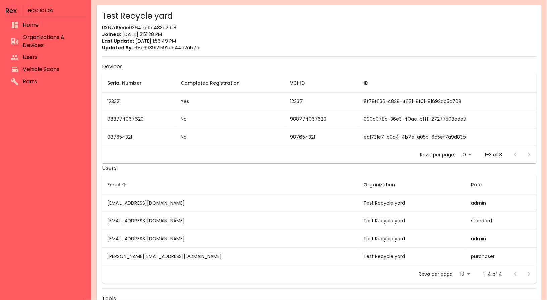
click at [189, 120] on td "No" at bounding box center [229, 119] width 109 height 18
